Goal: Information Seeking & Learning: Learn about a topic

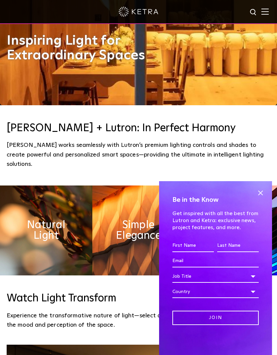
click at [262, 198] on span at bounding box center [261, 193] width 10 height 10
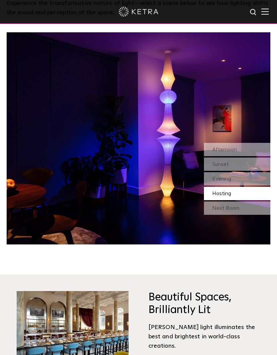
scroll to position [543, 0]
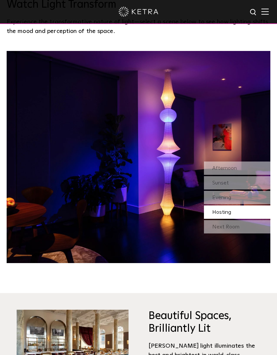
click at [247, 175] on div "Afternoon" at bounding box center [237, 167] width 67 height 13
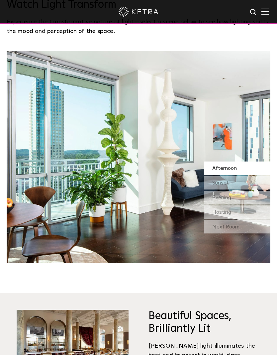
click at [243, 189] on div "Sunset" at bounding box center [237, 182] width 67 height 13
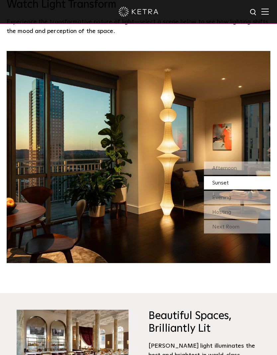
click at [243, 204] on div "Evening" at bounding box center [237, 197] width 67 height 13
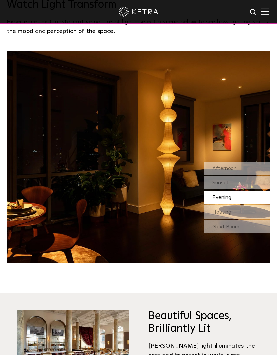
click at [238, 219] on div "Hosting" at bounding box center [237, 211] width 67 height 13
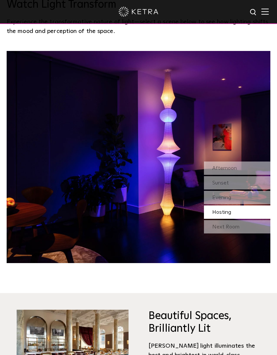
click at [236, 233] on div "Next Room" at bounding box center [237, 226] width 67 height 13
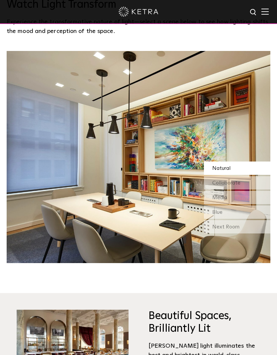
click at [234, 233] on div "Next Room" at bounding box center [237, 226] width 67 height 13
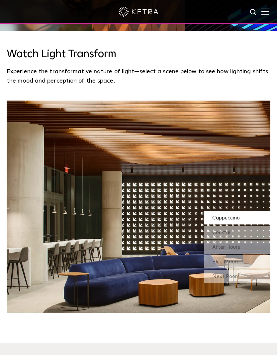
scroll to position [510, 0]
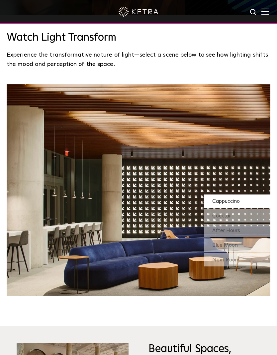
click at [240, 204] on span "Cappuccino" at bounding box center [227, 200] width 28 height 5
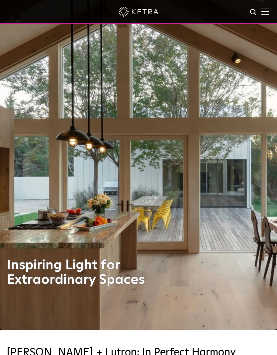
scroll to position [0, 0]
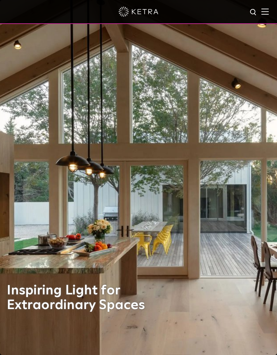
click at [264, 12] on img at bounding box center [265, 11] width 7 height 6
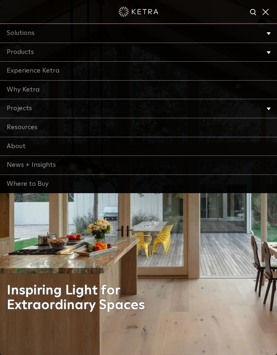
click at [264, 57] on li "Products Commercial Products Residential Products" at bounding box center [138, 52] width 277 height 19
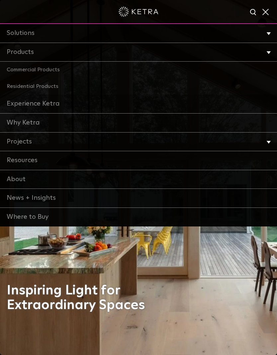
click at [48, 81] on link "Residential Products" at bounding box center [138, 86] width 277 height 17
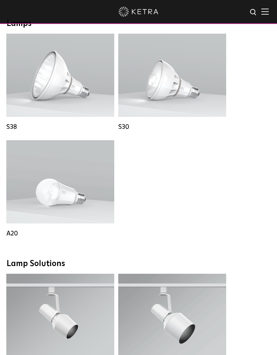
scroll to position [469, 0]
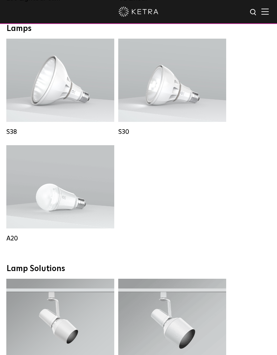
click at [105, 228] on div "Lumen Output: 600 / 800 Colors: White / Black Base Type: E26 Edison Base / GU24…" at bounding box center [60, 186] width 108 height 83
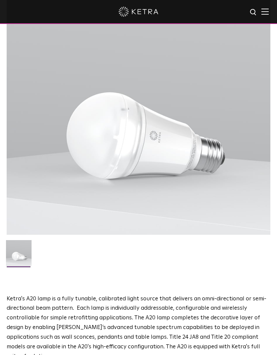
click at [206, 204] on div at bounding box center [139, 102] width 264 height 264
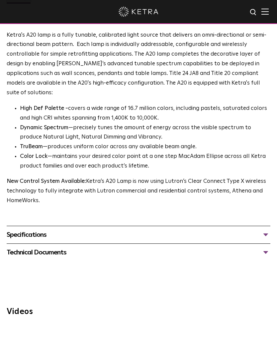
scroll to position [389, 0]
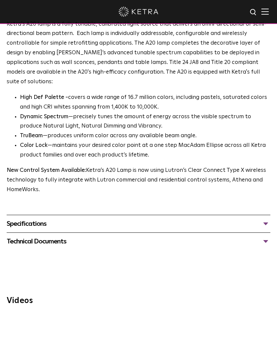
click at [181, 218] on div "Specifications" at bounding box center [139, 223] width 264 height 11
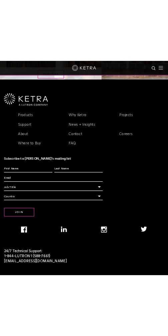
scroll to position [1256, 0]
